Goal: Use online tool/utility

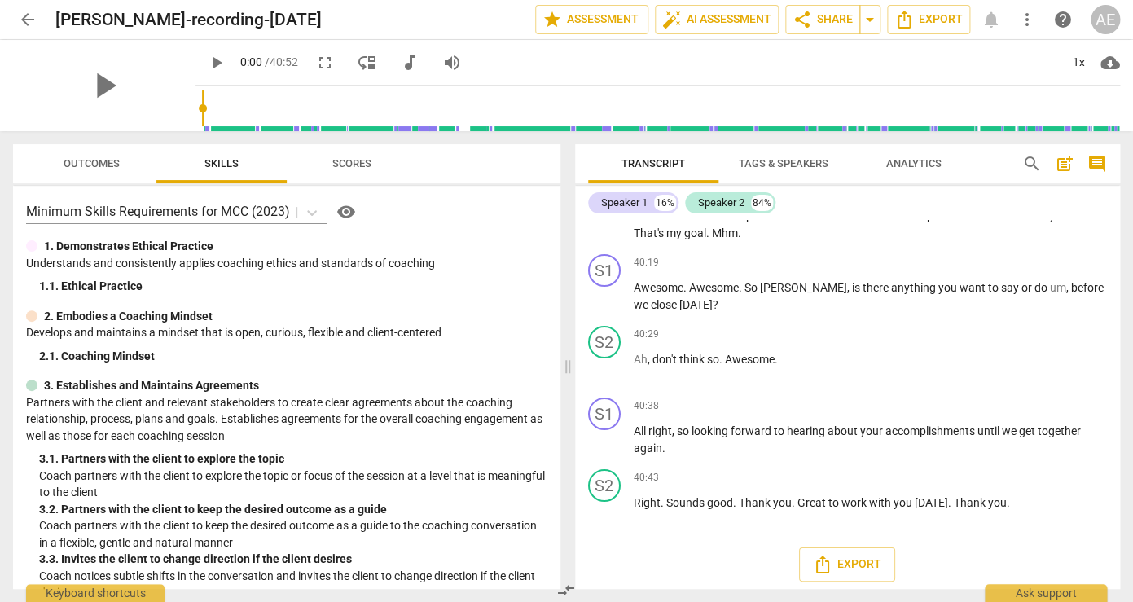
scroll to position [9089, 0]
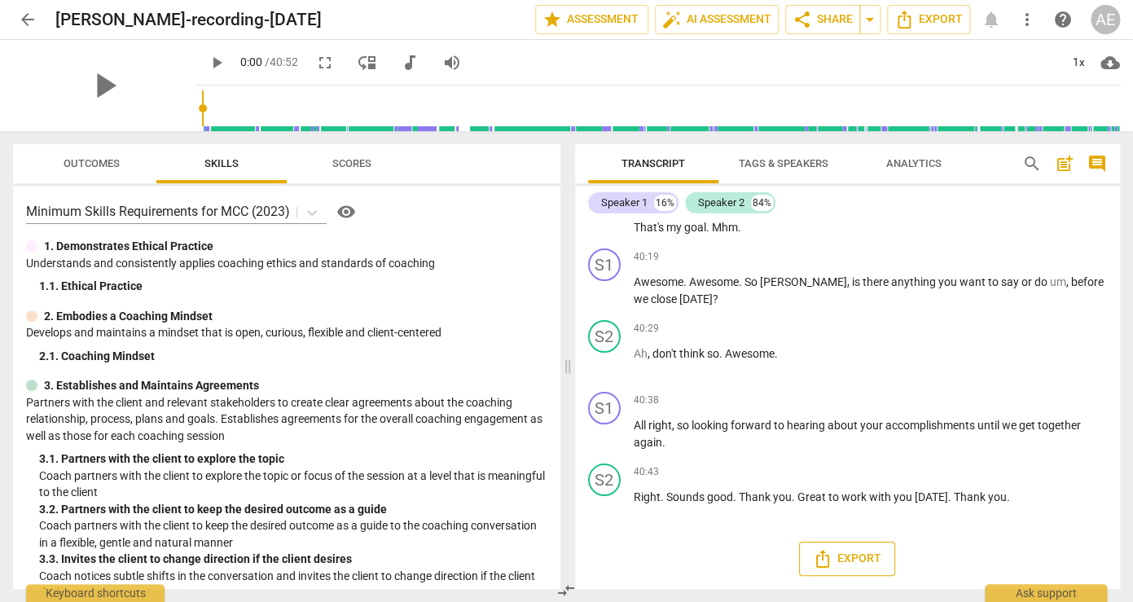
click at [849, 553] on span "Export" at bounding box center [847, 559] width 68 height 20
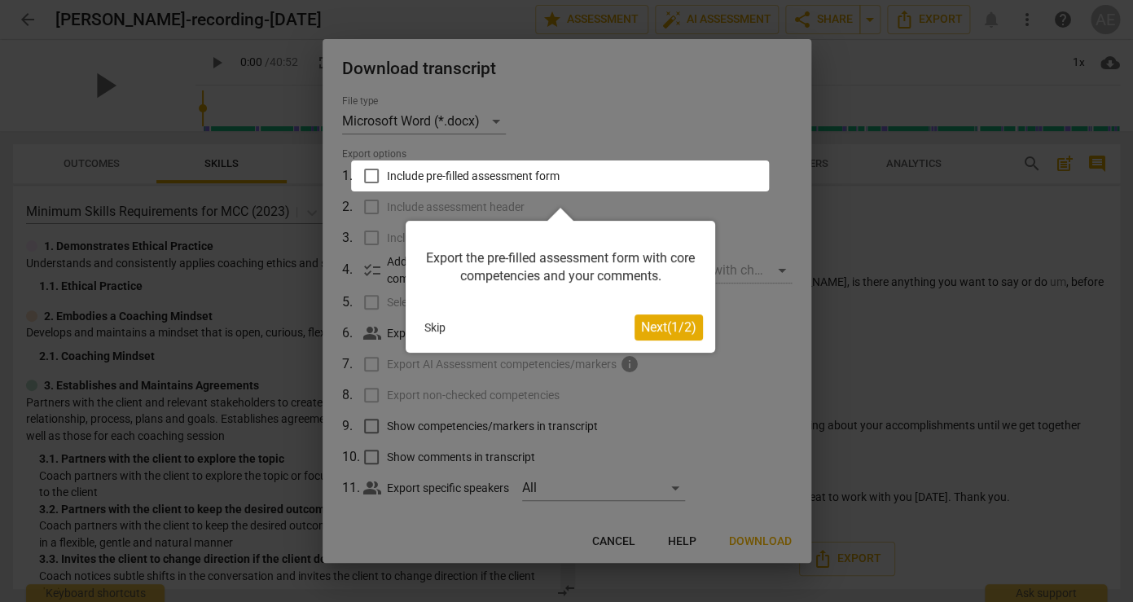
click at [435, 326] on button "Skip" at bounding box center [435, 327] width 34 height 24
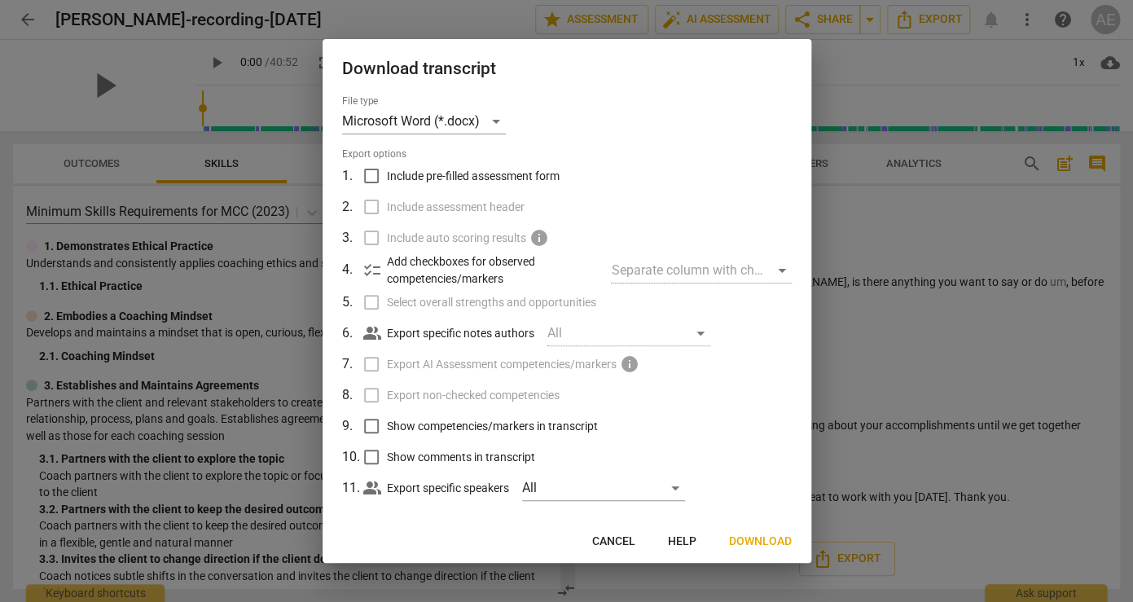
click at [923, 55] on div at bounding box center [566, 301] width 1133 height 602
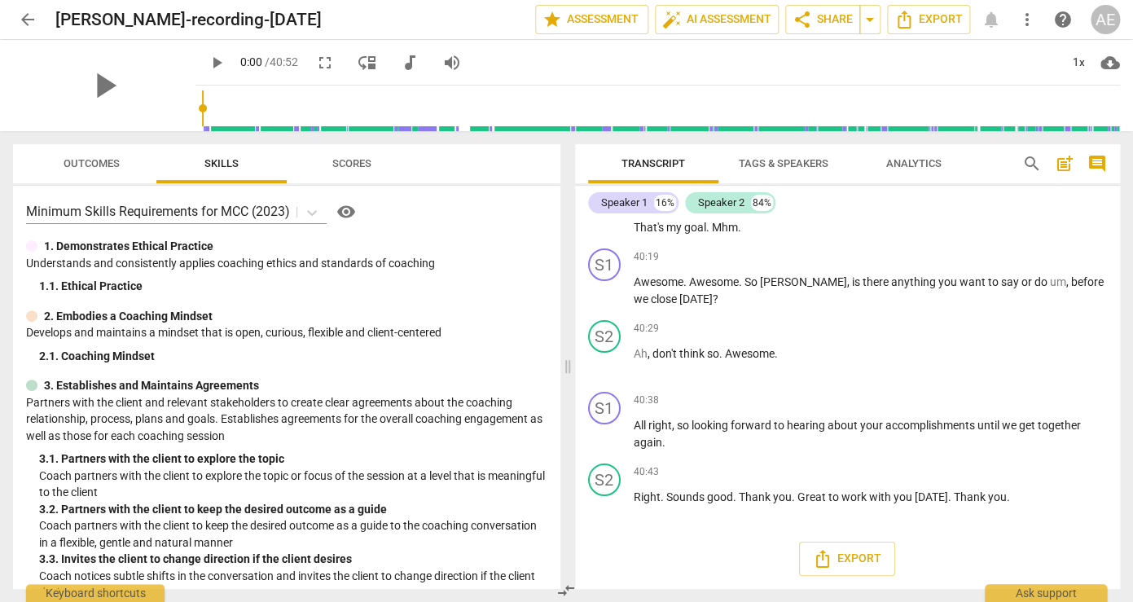
click at [990, 20] on div "arrow_back [PERSON_NAME]-recording-[DATE] edit star Assessment auto_fix_high AI…" at bounding box center [566, 19] width 1107 height 29
click at [695, 23] on span "auto_fix_high AI Assessment" at bounding box center [716, 20] width 109 height 20
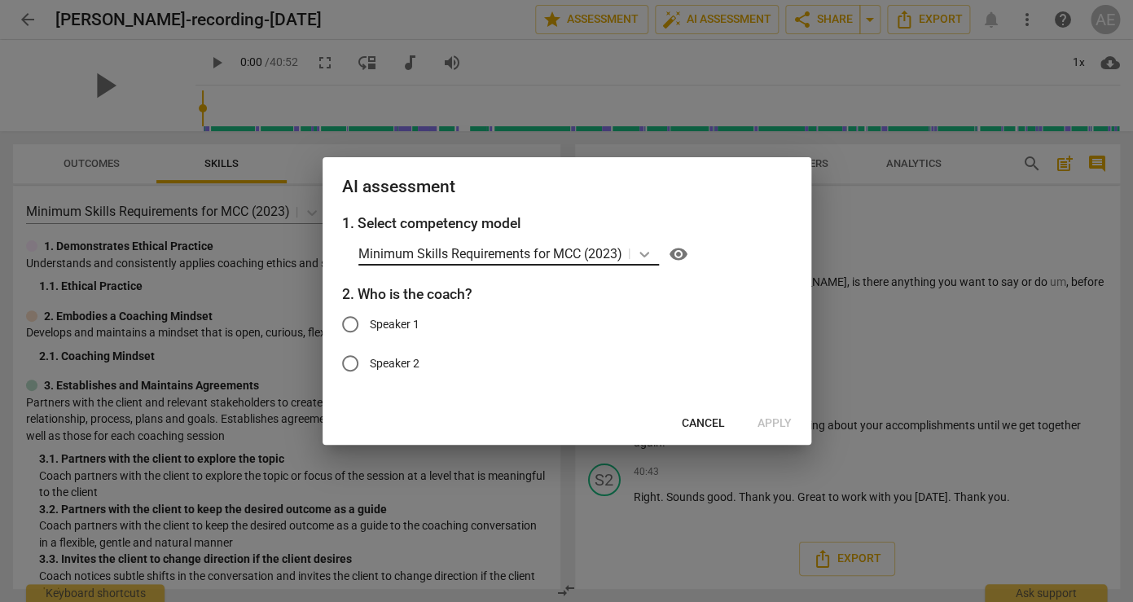
click at [647, 254] on icon at bounding box center [644, 255] width 10 height 6
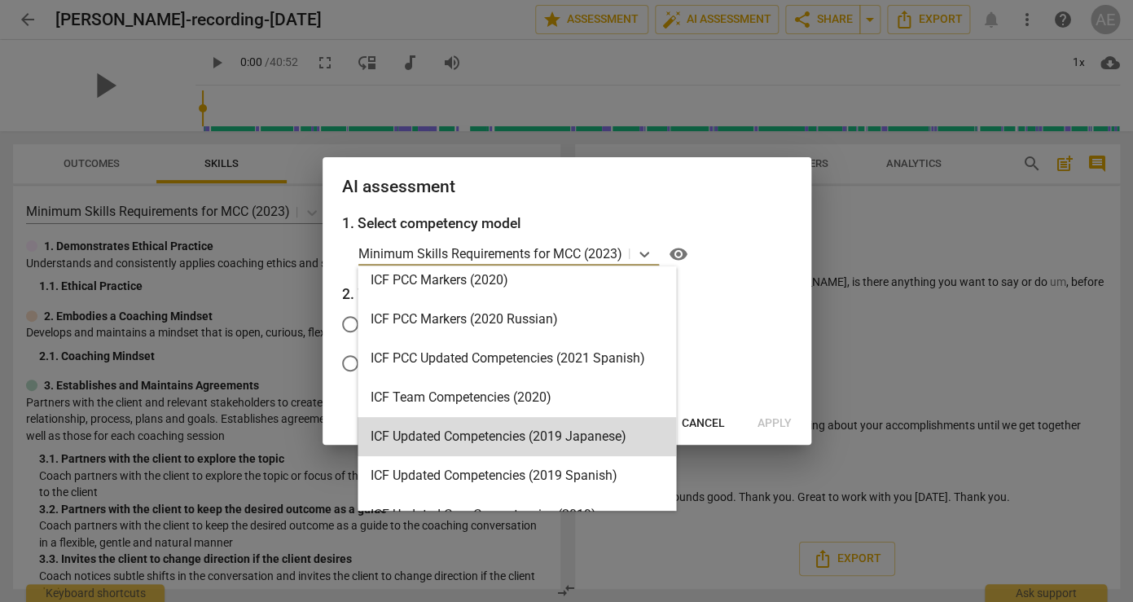
scroll to position [0, 0]
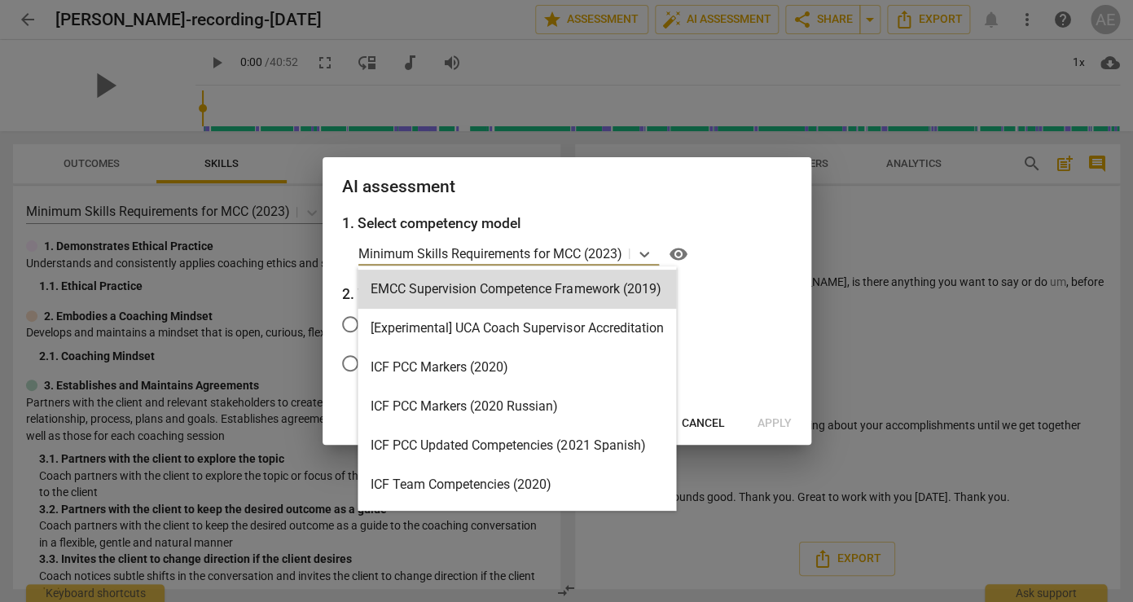
click at [717, 212] on div "AI assessment" at bounding box center [566, 185] width 489 height 56
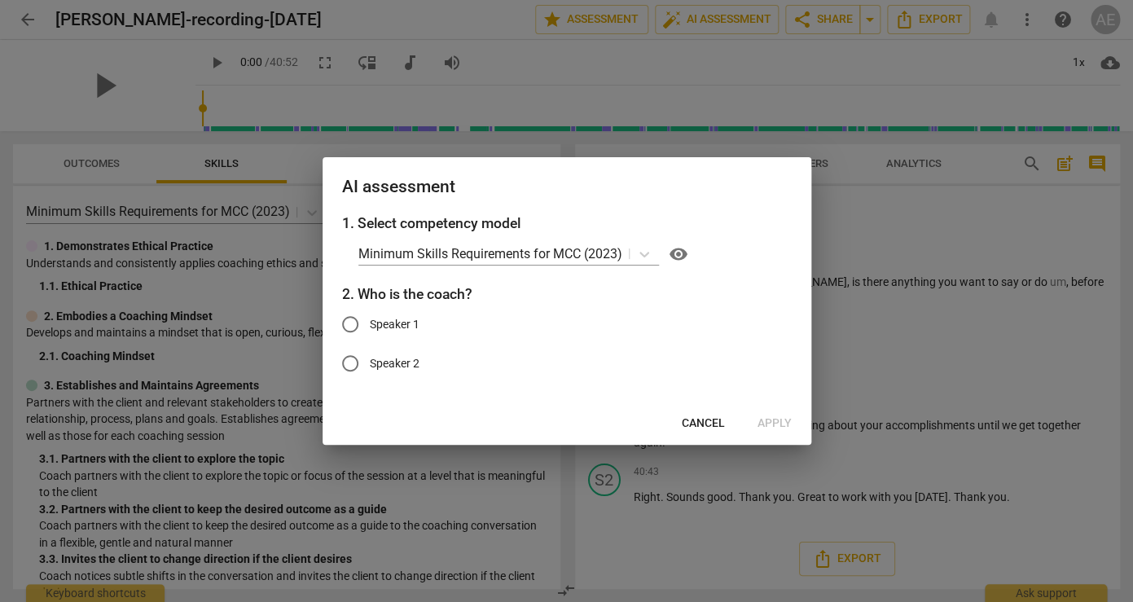
click at [352, 324] on input "Speaker 1" at bounding box center [350, 324] width 39 height 39
radio input "true"
click at [774, 422] on span "Apply" at bounding box center [774, 423] width 34 height 16
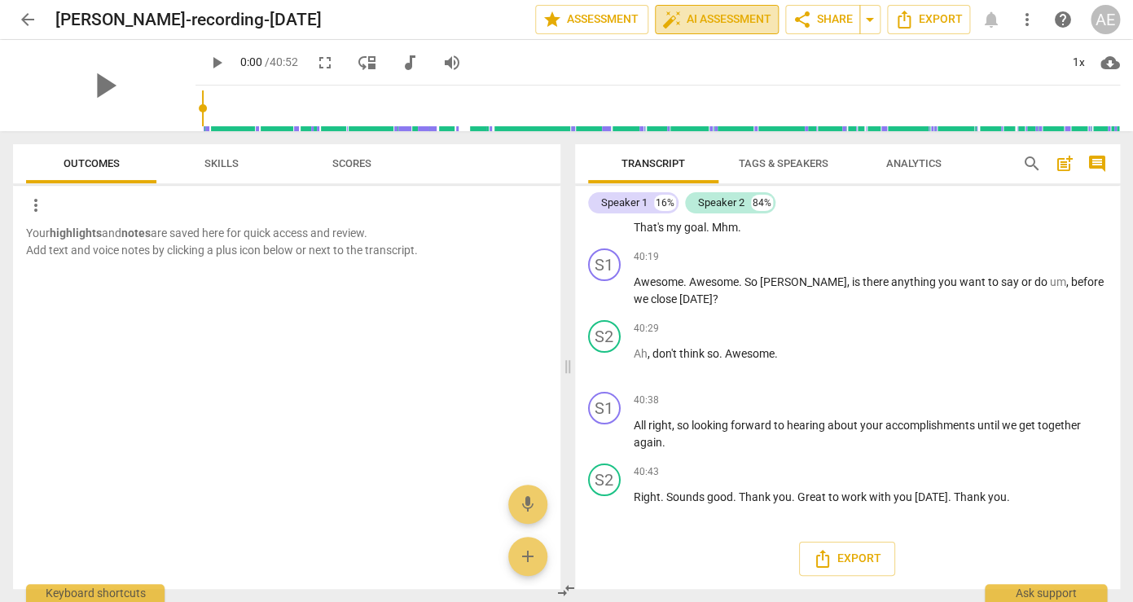
click at [692, 29] on span "auto_fix_high AI Assessment" at bounding box center [716, 20] width 109 height 20
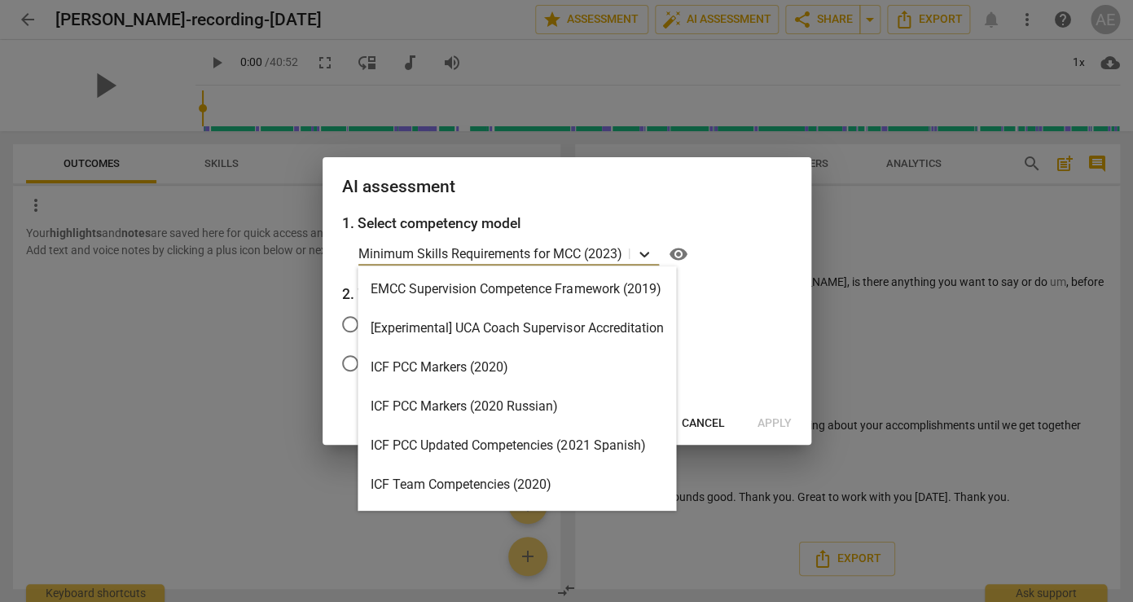
click at [645, 252] on icon at bounding box center [644, 254] width 16 height 16
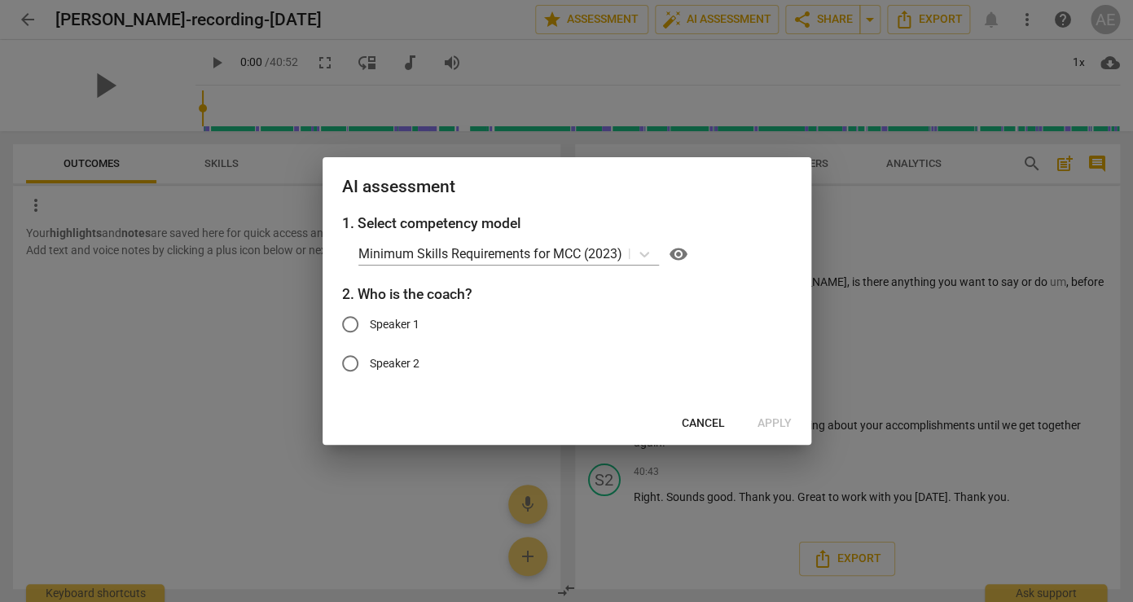
click at [730, 226] on h3 "1. Select competency model" at bounding box center [567, 223] width 450 height 21
click at [353, 318] on input "Speaker 1" at bounding box center [350, 324] width 39 height 39
radio input "true"
click at [774, 420] on span "Apply" at bounding box center [774, 423] width 34 height 16
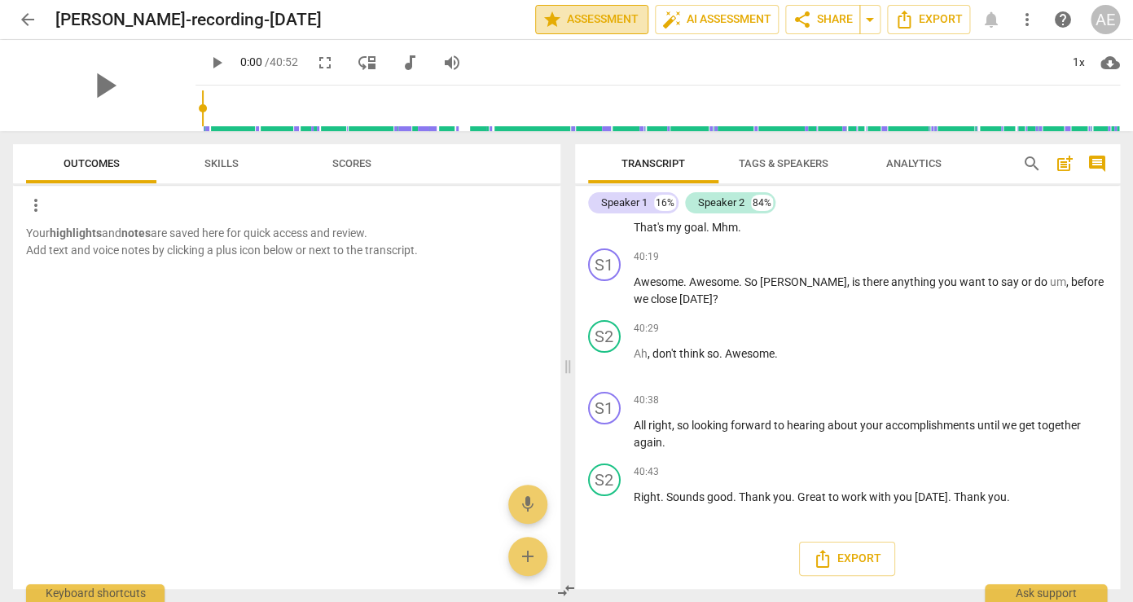
click at [568, 19] on span "star Assessment" at bounding box center [591, 20] width 99 height 20
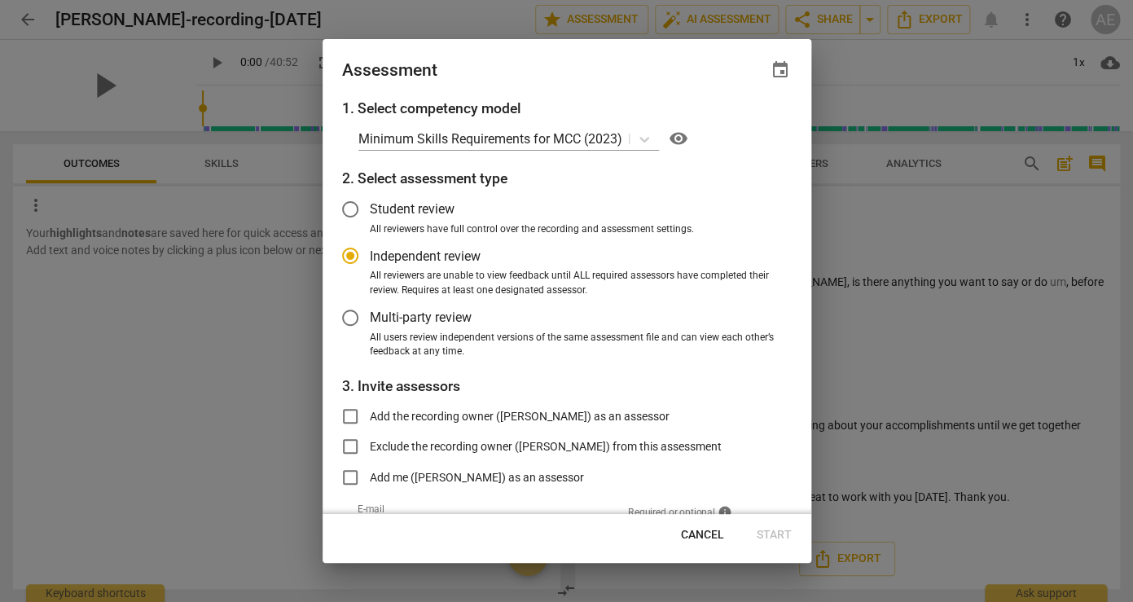
click at [860, 61] on div at bounding box center [566, 301] width 1133 height 602
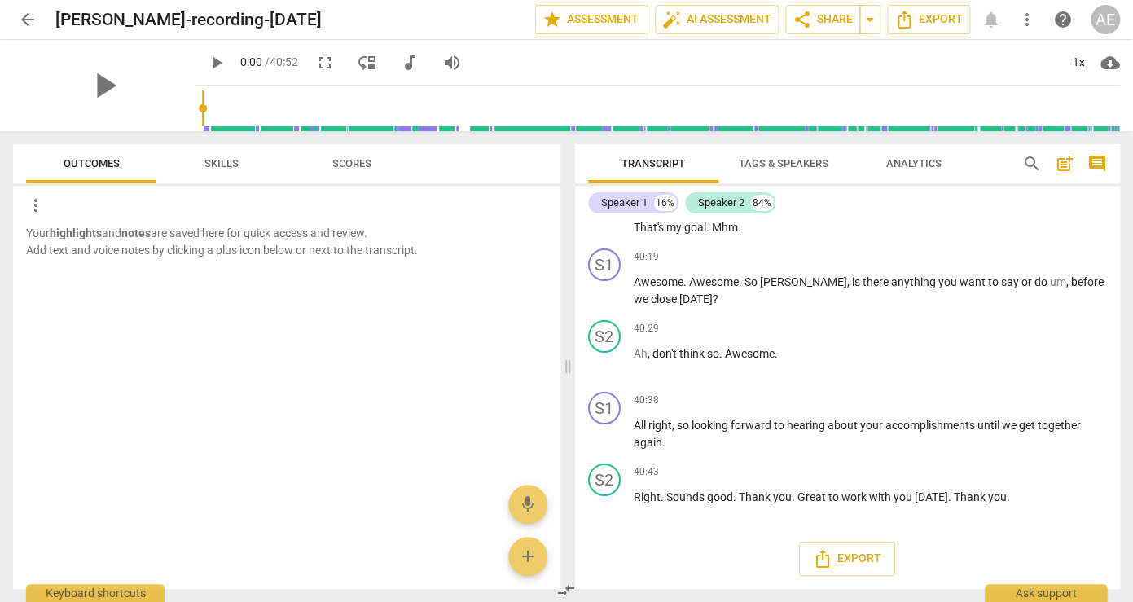
radio input "false"
click at [25, 15] on span "arrow_back" at bounding box center [28, 20] width 20 height 20
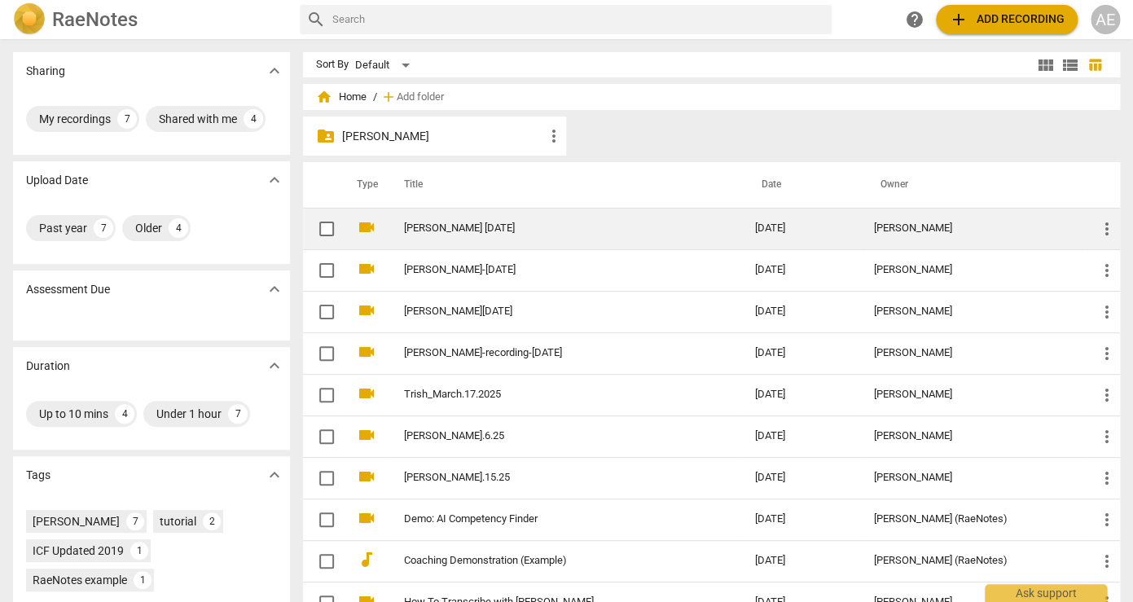
click at [451, 234] on link "[PERSON_NAME] [DATE]" at bounding box center [550, 228] width 292 height 12
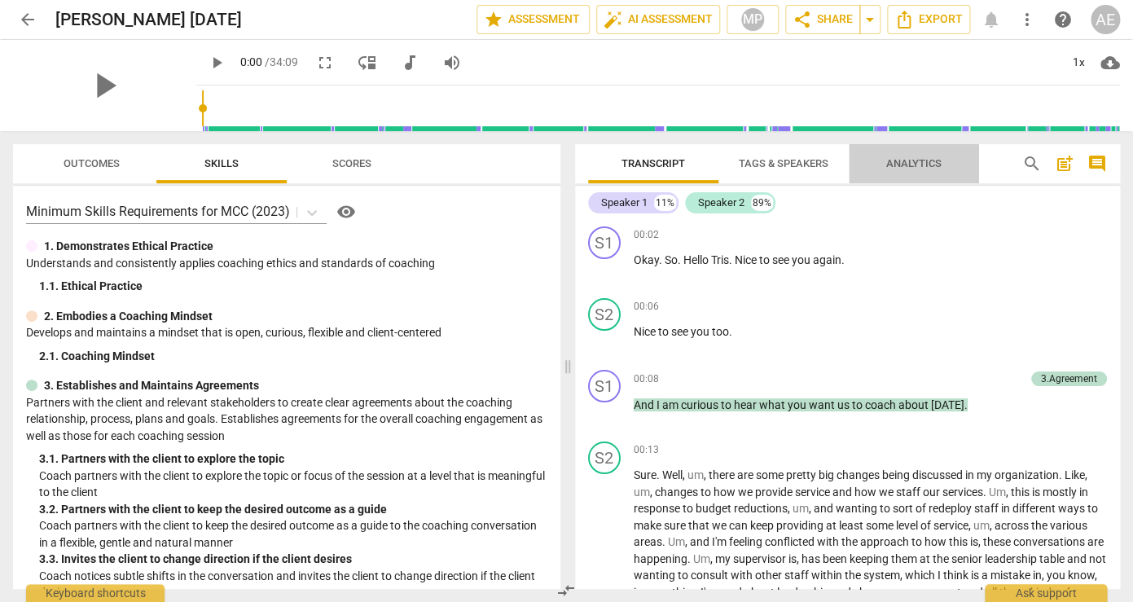
click at [918, 164] on span "Analytics" at bounding box center [913, 163] width 55 height 12
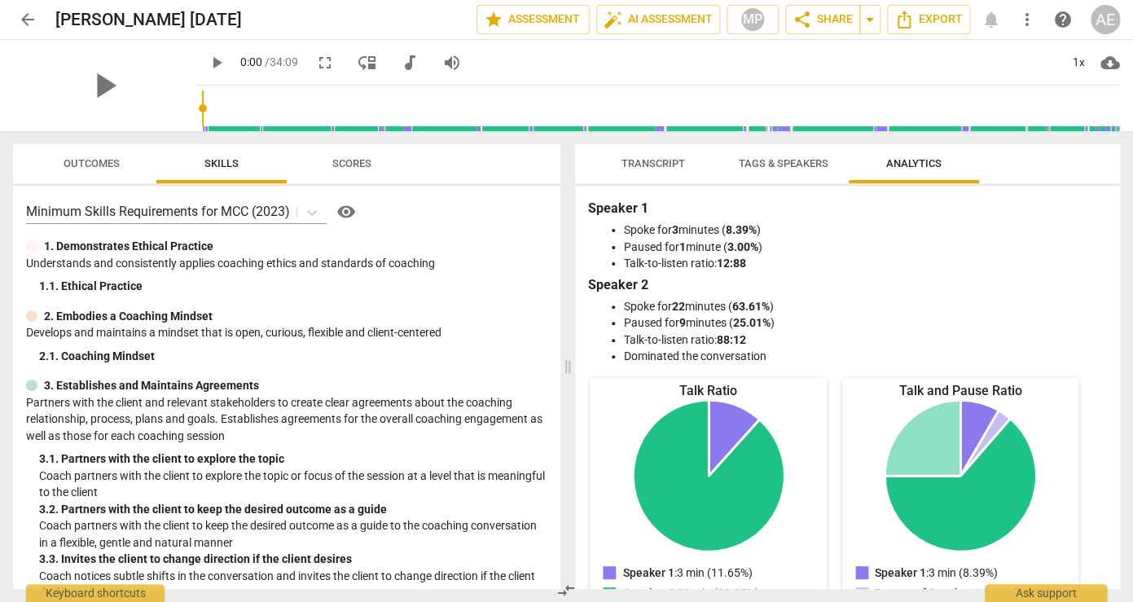
click at [666, 162] on span "Transcript" at bounding box center [653, 163] width 64 height 12
